Goal: Find contact information: Find contact information

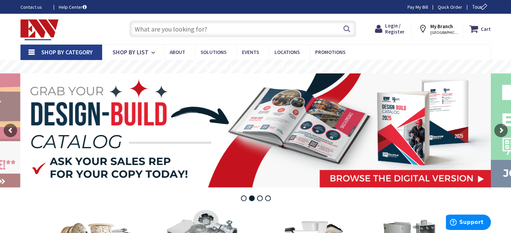
click at [46, 51] on span "Shop By Category" at bounding box center [66, 52] width 51 height 8
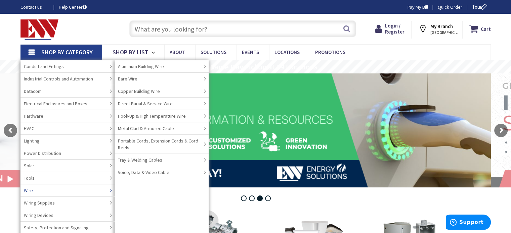
click at [103, 189] on link "Wire" at bounding box center [67, 190] width 94 height 12
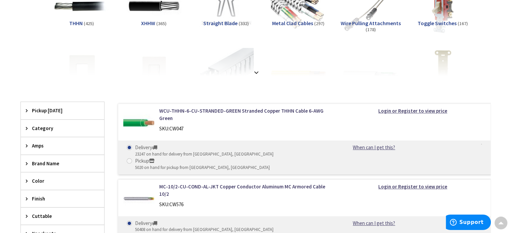
scroll to position [134, 0]
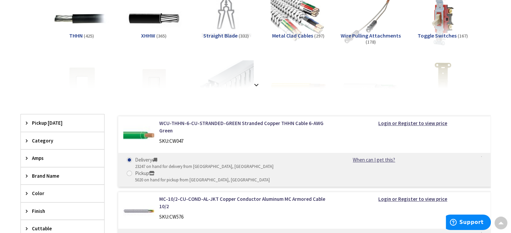
click at [43, 145] on div "Category" at bounding box center [62, 140] width 83 height 17
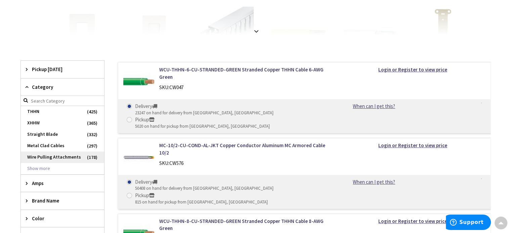
scroll to position [201, 0]
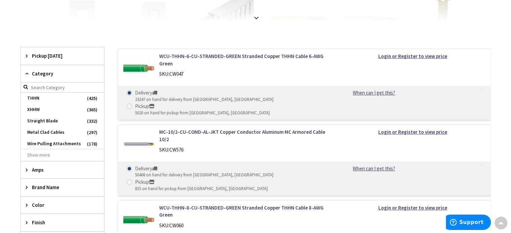
click at [39, 74] on span "Category" at bounding box center [59, 73] width 55 height 7
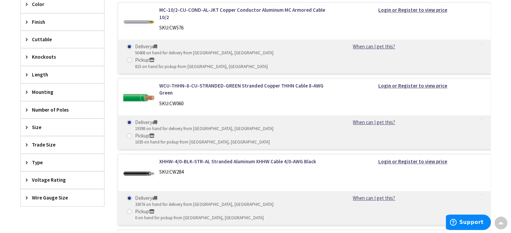
scroll to position [336, 0]
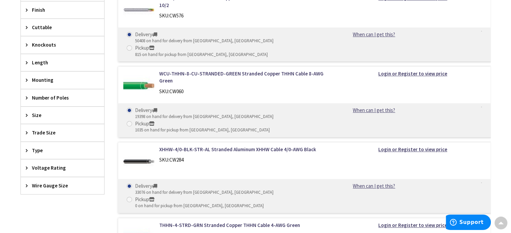
click at [43, 147] on span "Type" at bounding box center [59, 150] width 55 height 7
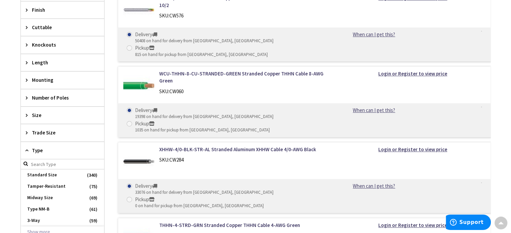
click at [43, 150] on span "Type" at bounding box center [59, 150] width 55 height 7
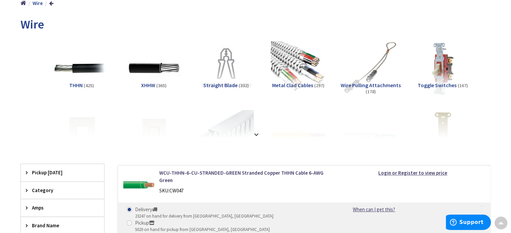
scroll to position [0, 0]
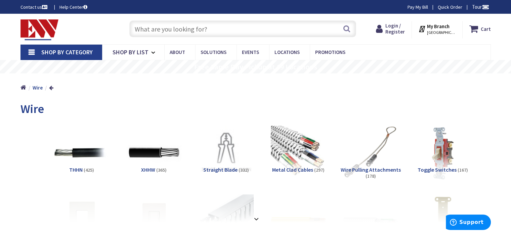
click at [163, 33] on input "text" at bounding box center [242, 28] width 227 height 17
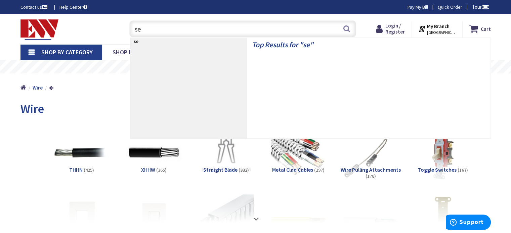
type input "seu"
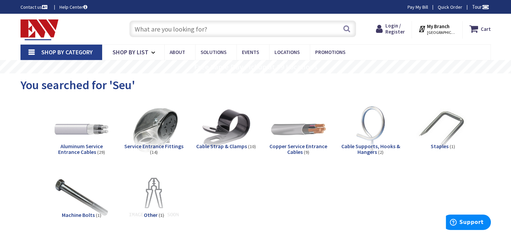
click at [77, 145] on span "Aluminum Service Entrance Cables" at bounding box center [80, 149] width 45 height 13
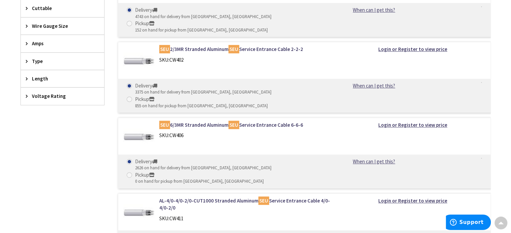
scroll to position [286, 0]
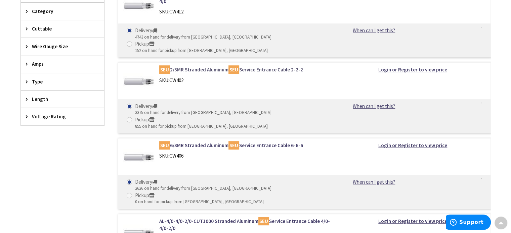
click at [256, 66] on link "SEU 2/3MR Stranded Aluminum SEU Service Entrance Cable 2-2-2" at bounding box center [244, 69] width 171 height 7
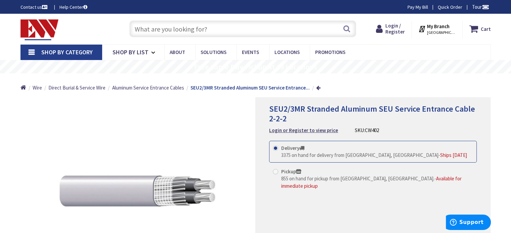
drag, startPoint x: 300, startPoint y: 193, endPoint x: 364, endPoint y: 183, distance: 64.3
click at [356, 188] on div "Delivery 3375 on hand for delivery from Middletown, CT - Ships Today Pickup 855…" at bounding box center [373, 173] width 208 height 65
click at [445, 32] on span "[GEOGRAPHIC_DATA], [GEOGRAPHIC_DATA]" at bounding box center [441, 32] width 29 height 5
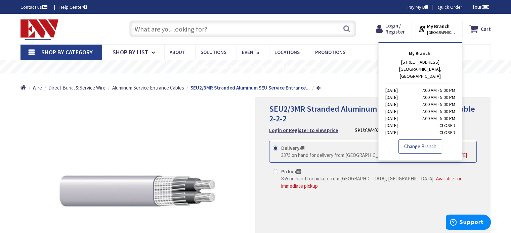
click at [424, 140] on link "Change Branch" at bounding box center [420, 147] width 44 height 14
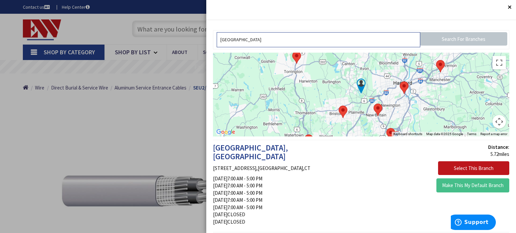
type input "bristol"
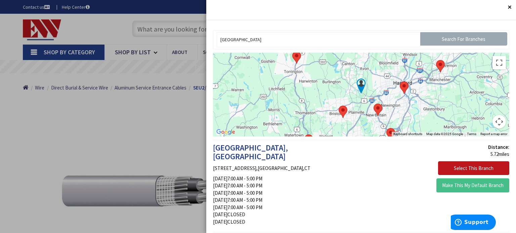
click at [454, 41] on input "Search For Branches" at bounding box center [463, 38] width 87 height 13
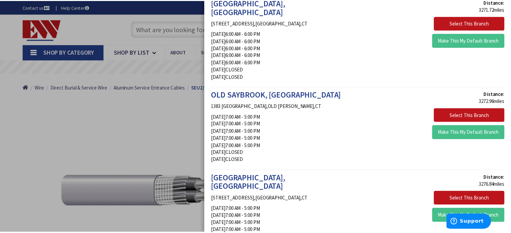
scroll to position [806, 0]
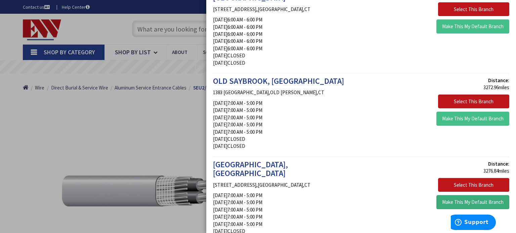
click at [481, 195] on button "Make This My Default Branch" at bounding box center [472, 202] width 73 height 14
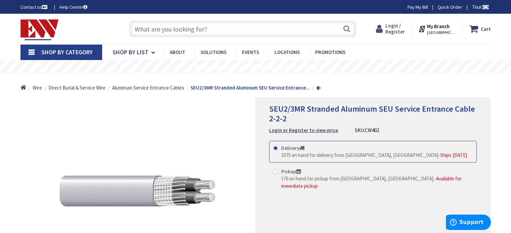
click at [403, 33] on span "Login / Register" at bounding box center [394, 28] width 19 height 12
drag, startPoint x: 441, startPoint y: 26, endPoint x: 461, endPoint y: 65, distance: 44.3
click at [461, 65] on rs-slide "Free Same Day Pickup at 19 Locations" at bounding box center [255, 66] width 511 height 13
click at [445, 27] on strong "My Branch" at bounding box center [438, 26] width 22 height 6
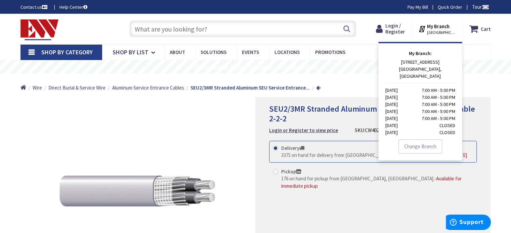
click at [436, 33] on span "[GEOGRAPHIC_DATA], [GEOGRAPHIC_DATA]" at bounding box center [441, 32] width 29 height 5
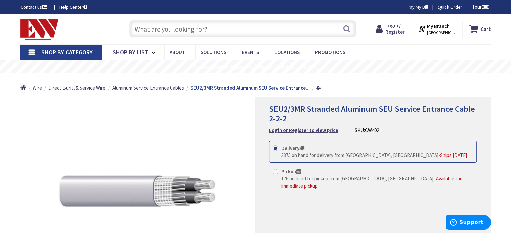
click at [436, 33] on span "[GEOGRAPHIC_DATA], [GEOGRAPHIC_DATA]" at bounding box center [441, 32] width 29 height 5
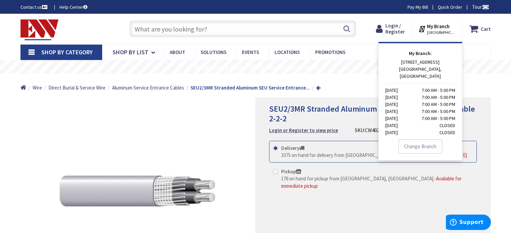
click at [341, 90] on div "Home Wire Direct Burial & Service Wire Aluminum Service Entrance Cables SEU2/3M…" at bounding box center [256, 86] width 504 height 24
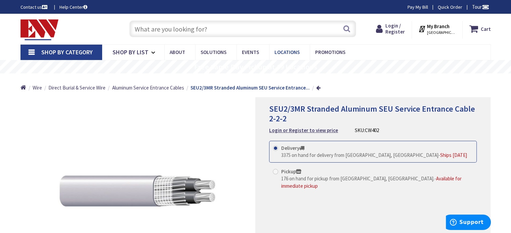
click at [278, 49] on span "Locations" at bounding box center [286, 52] width 25 height 6
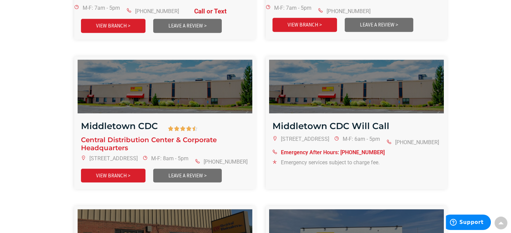
scroll to position [672, 0]
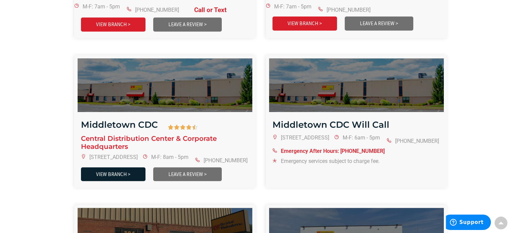
click at [121, 171] on link "VIEW BRANCH >" at bounding box center [113, 175] width 64 height 14
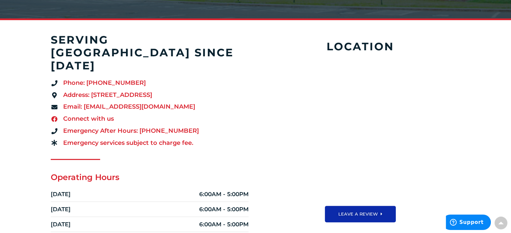
scroll to position [134, 0]
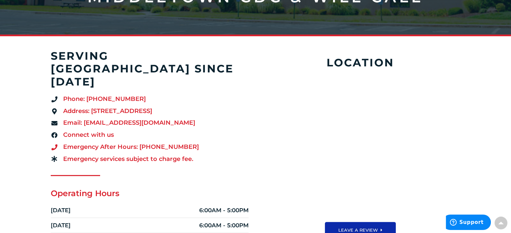
click at [97, 143] on span "Emergency After Hours: (860) 662-6042" at bounding box center [129, 147] width 137 height 9
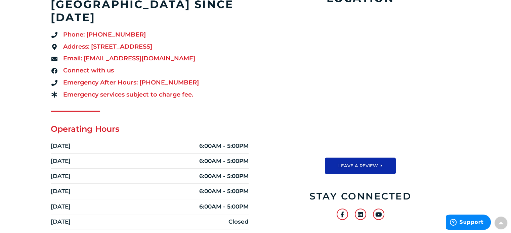
scroll to position [201, 0]
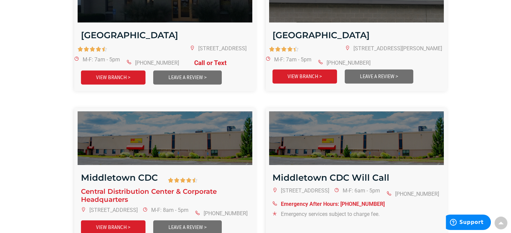
click at [350, 169] on div "Middletown CDC Will Call" at bounding box center [334, 178] width 137 height 19
